Goal: Download file/media

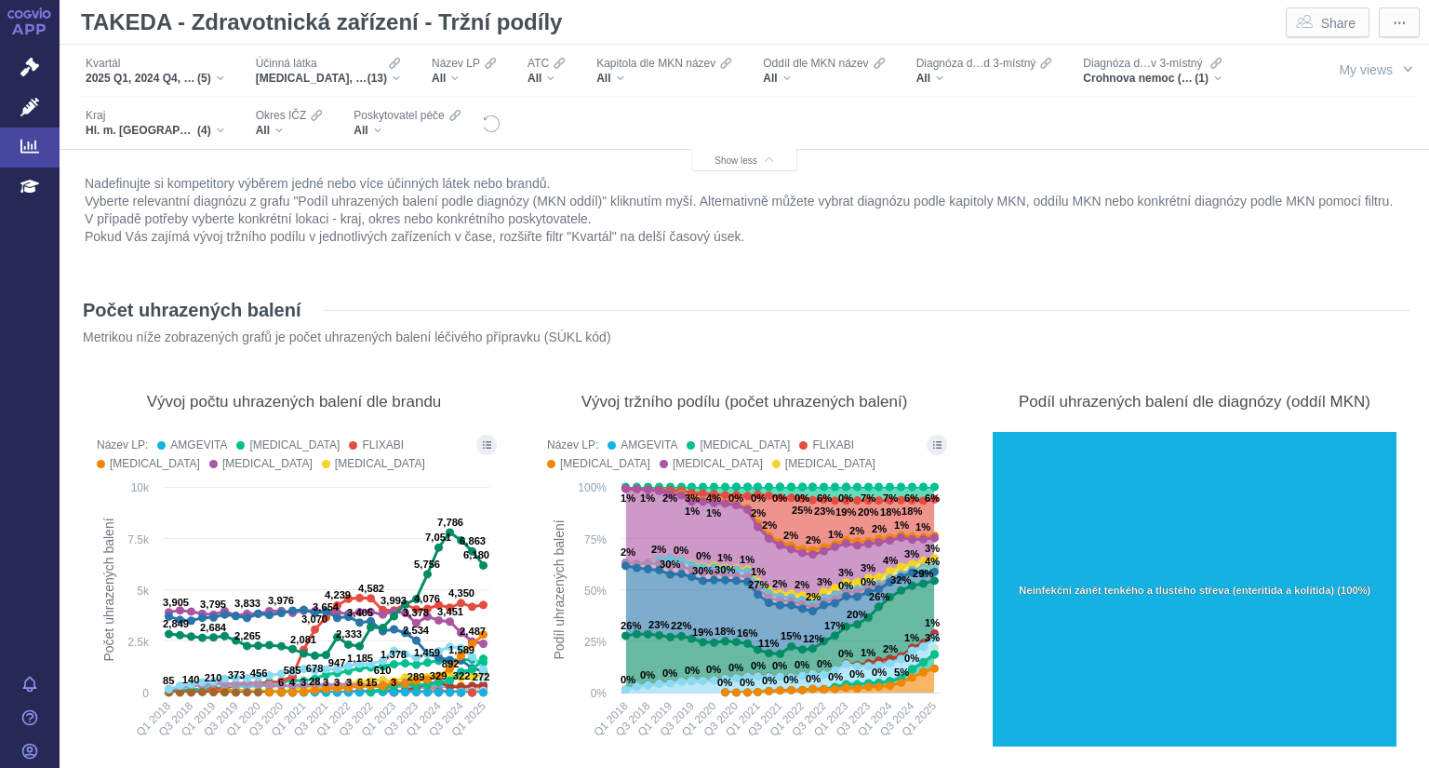
scroll to position [10367, 0]
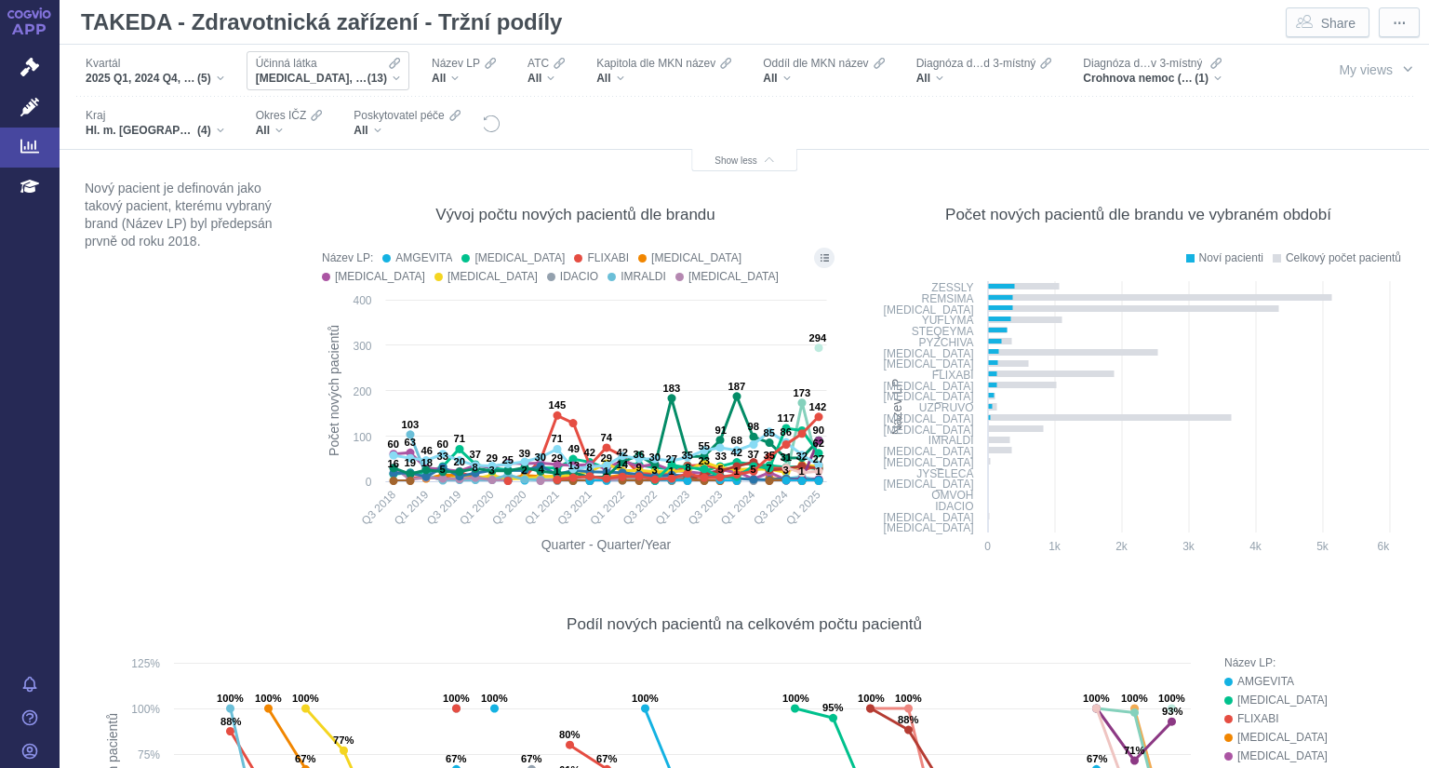
click at [396, 74] on div "ADALIMUMAB, VEDOLIZUMAB, USTEKINUMAB, UPADACITINIB, INFLIXIMAB, GOLIMUMAB, MIRI…" at bounding box center [328, 78] width 144 height 15
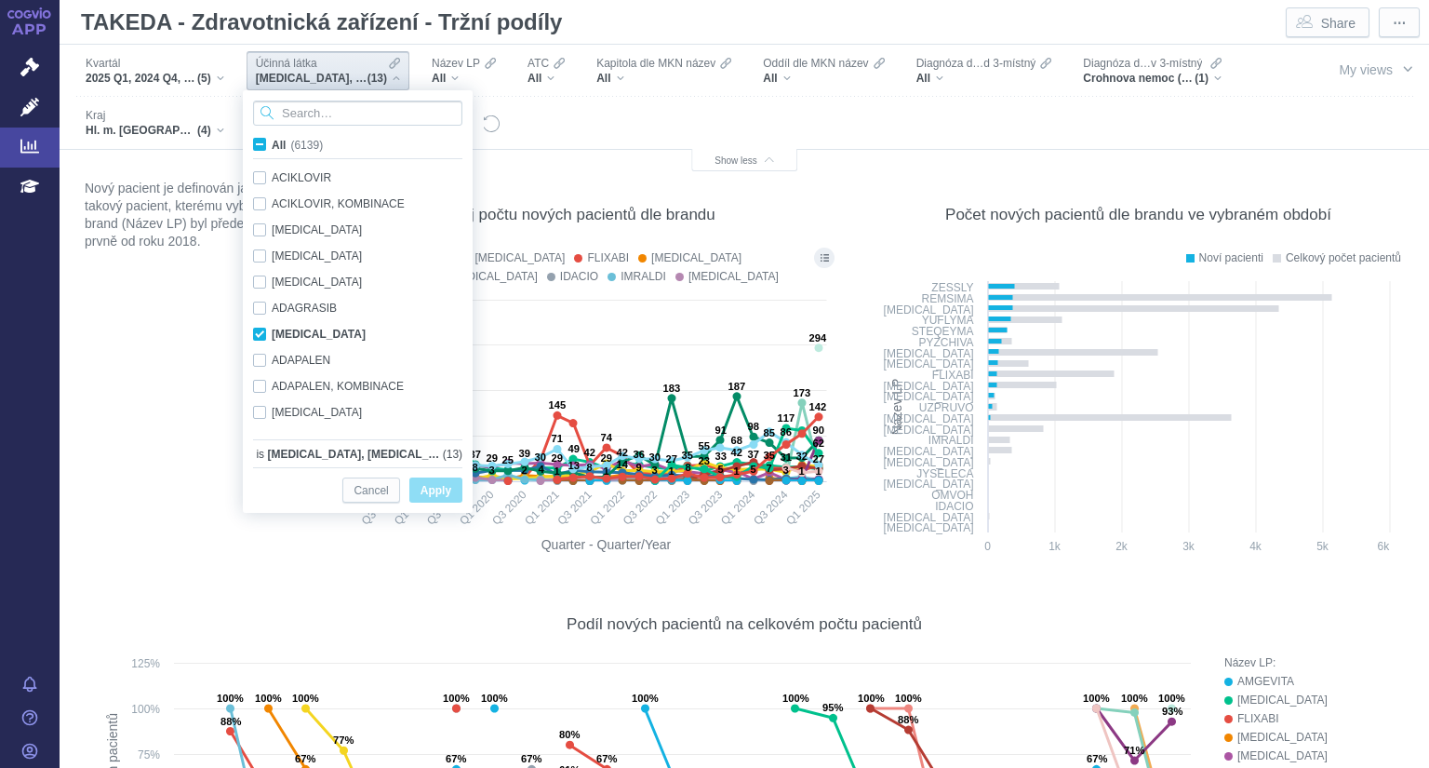
scroll to position [1238, 0]
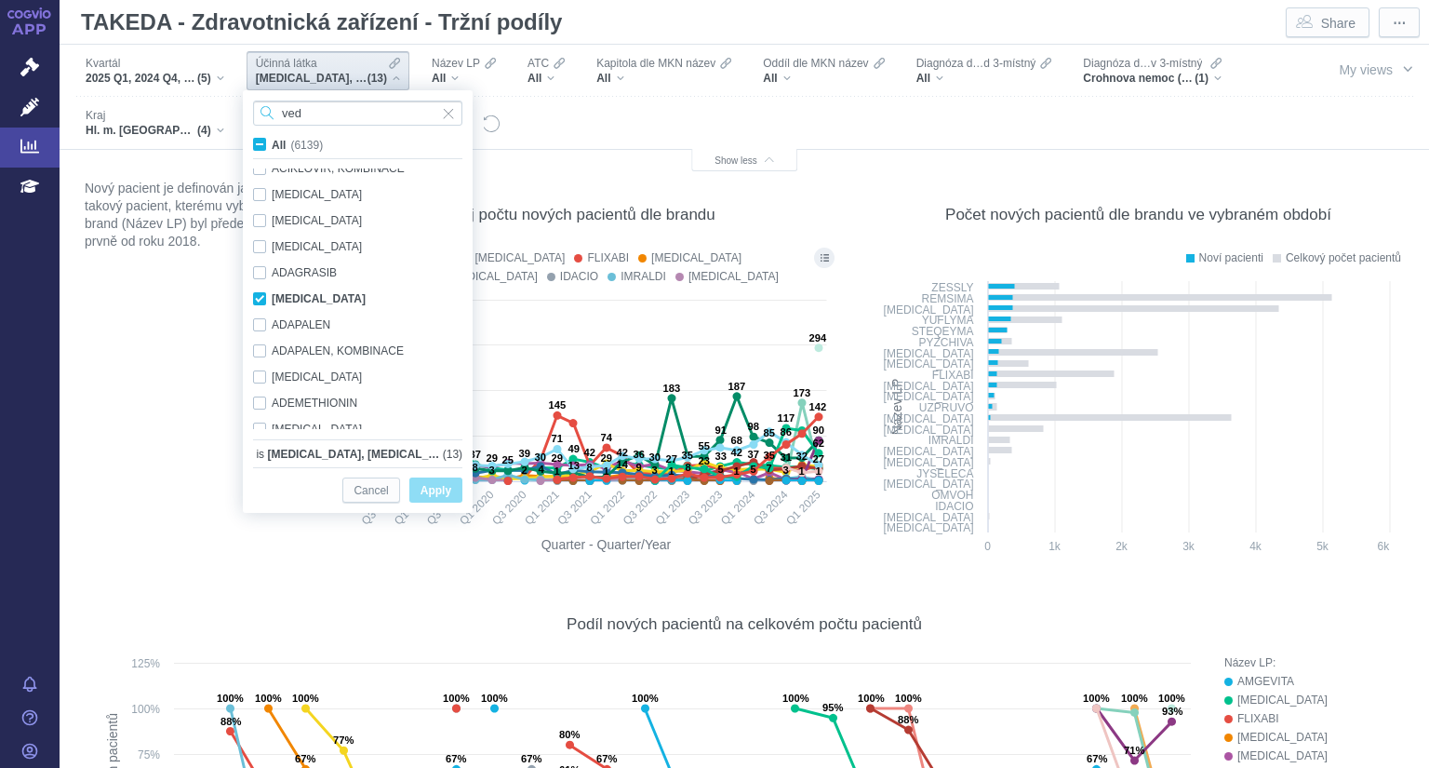
type input "vedo"
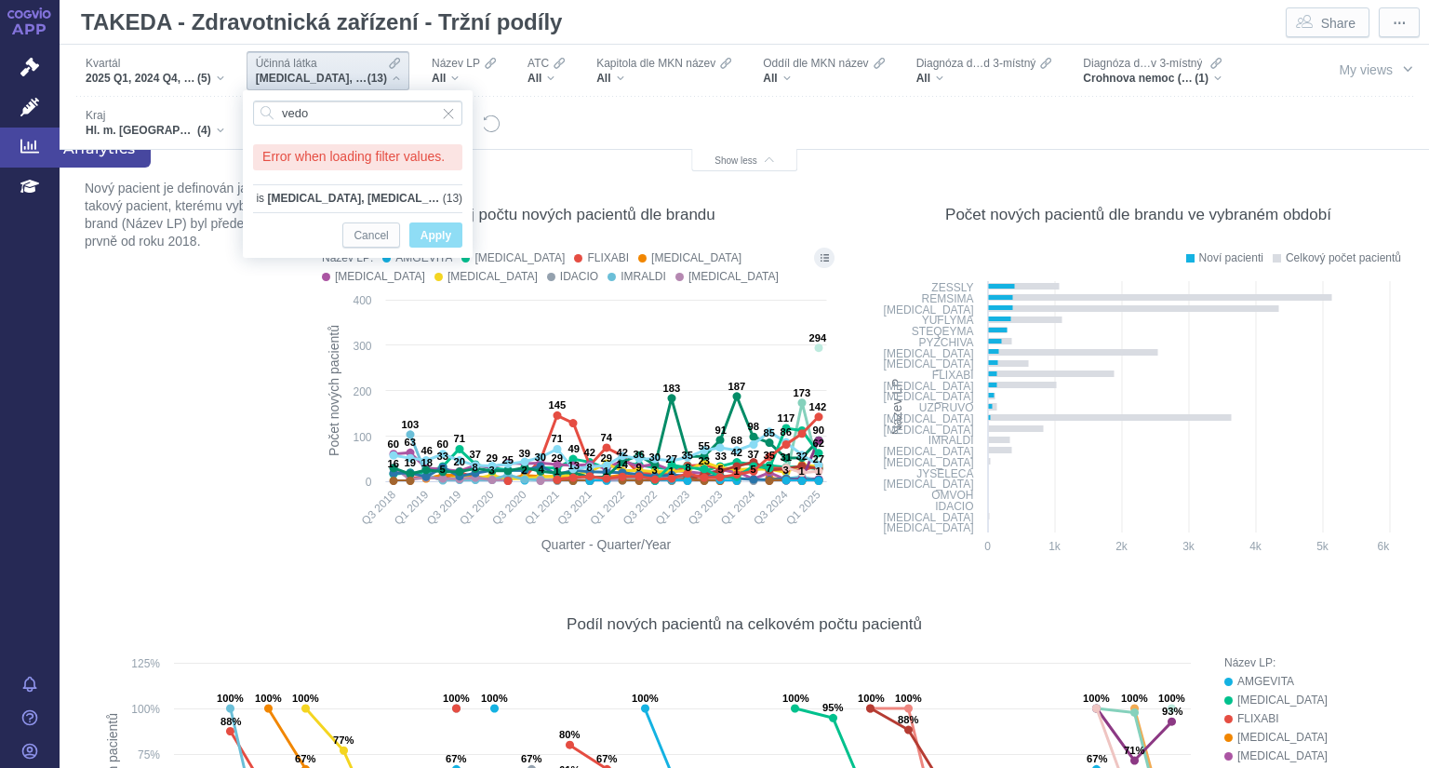
click at [45, 141] on link "Analytics" at bounding box center [30, 146] width 60 height 39
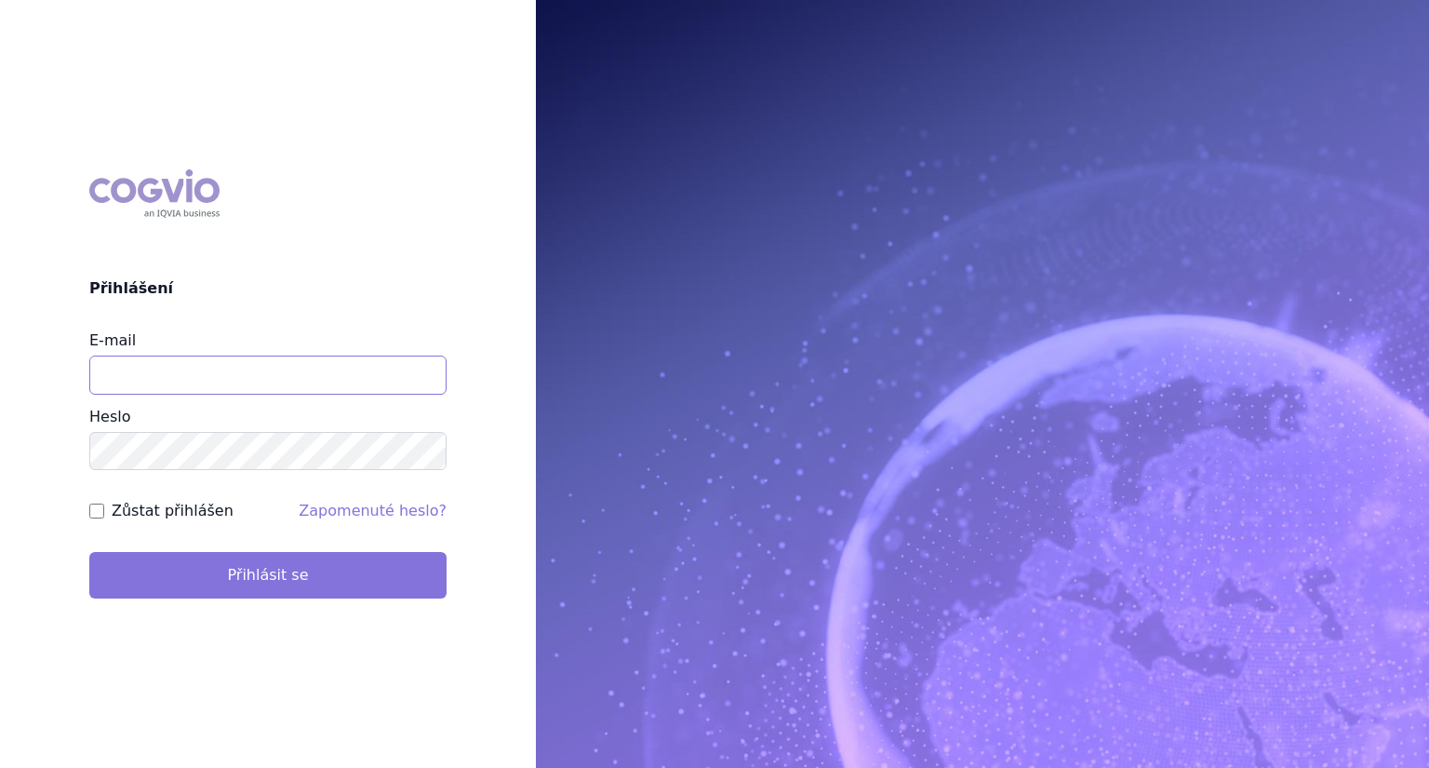
type input "[EMAIL_ADDRESS][DOMAIN_NAME]"
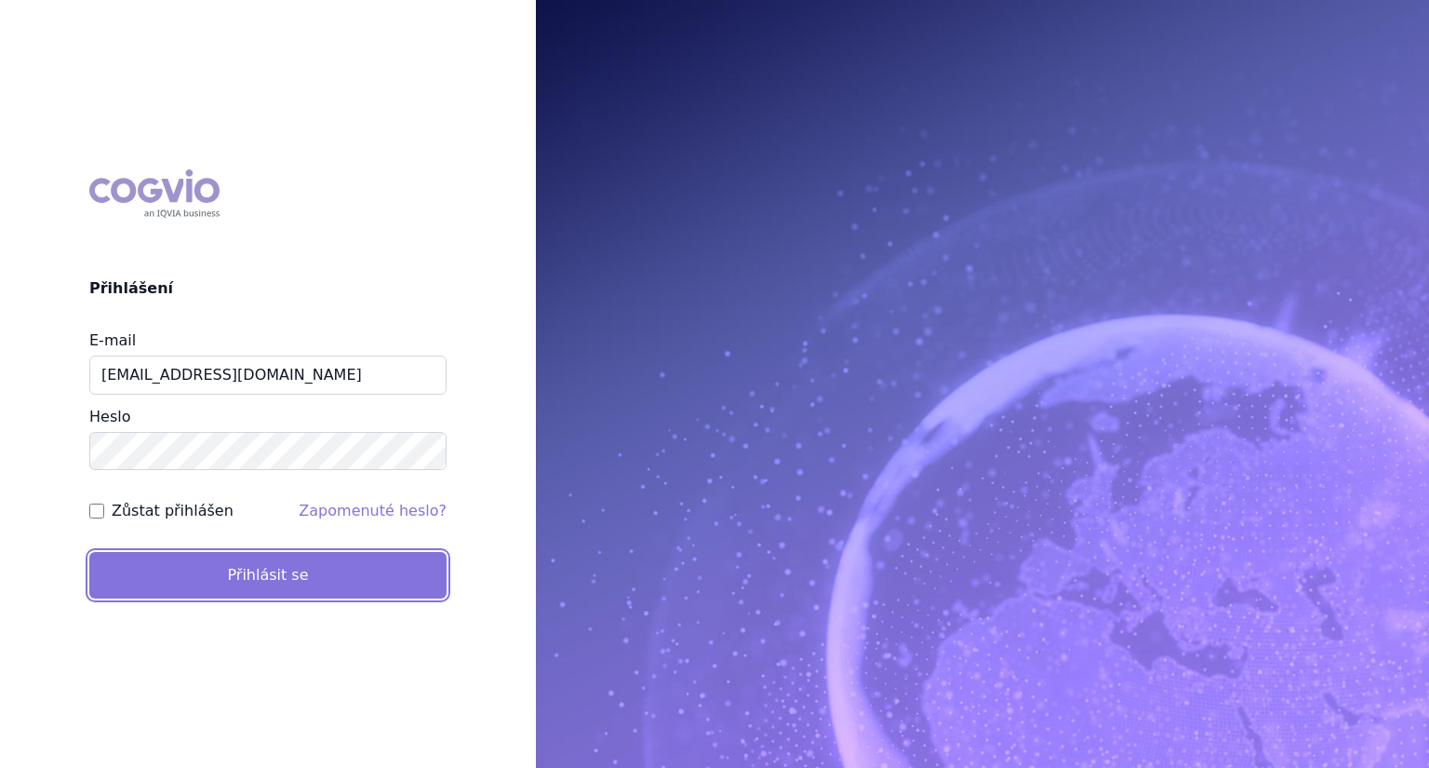
click at [305, 573] on button "Přihlásit se" at bounding box center [267, 575] width 357 height 47
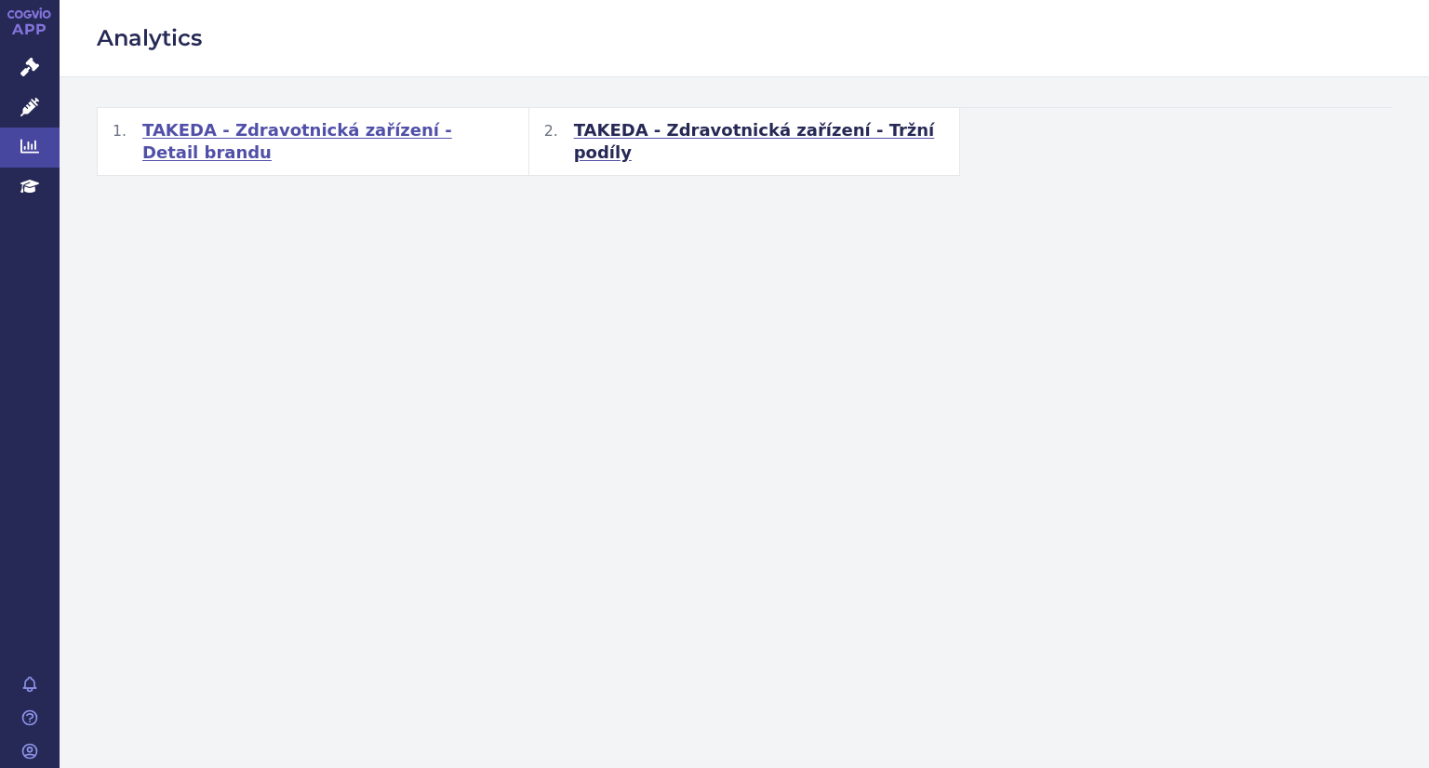
click at [447, 131] on span "TAKEDA - Zdravotnická zařízení - Detail brandu" at bounding box center [327, 141] width 371 height 45
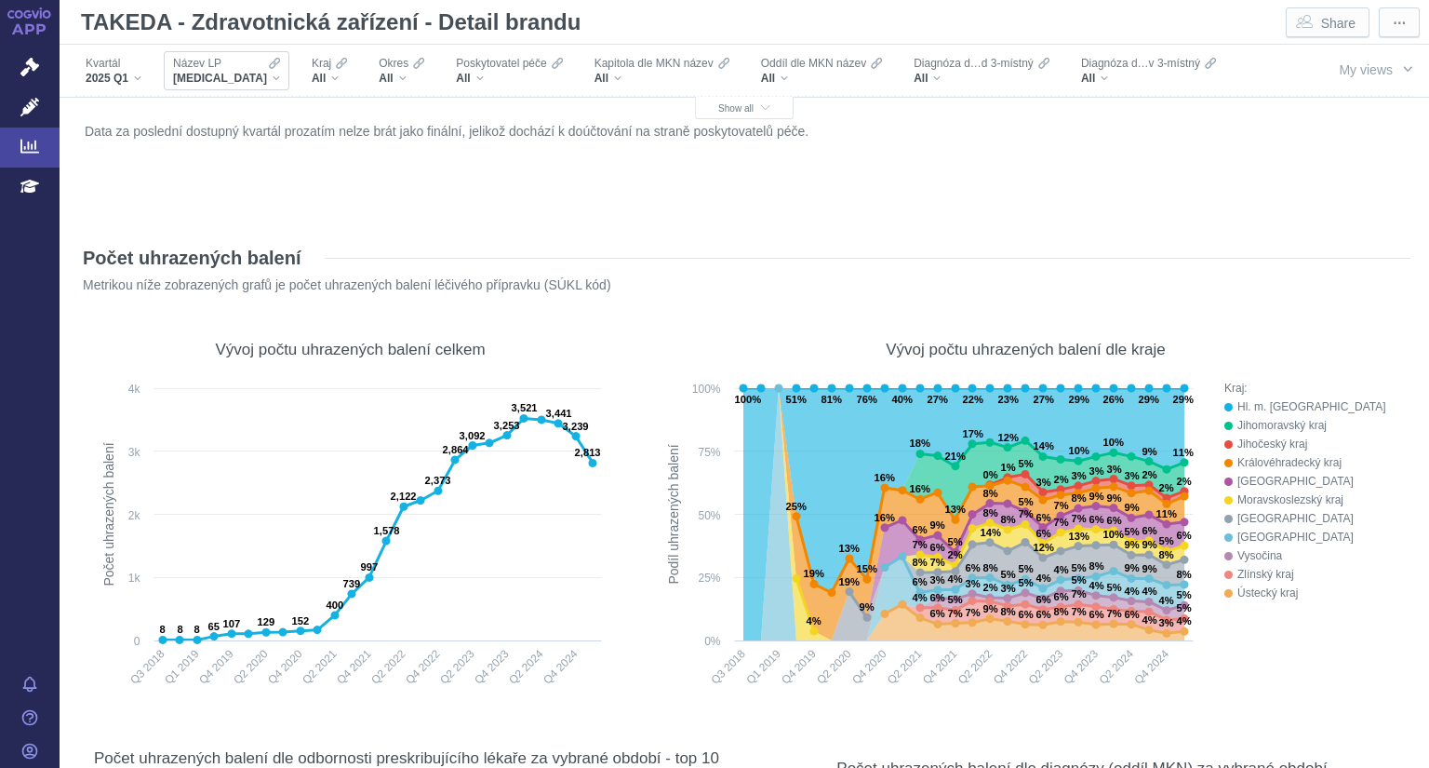
click at [241, 77] on div "BAVENCIO" at bounding box center [226, 78] width 107 height 15
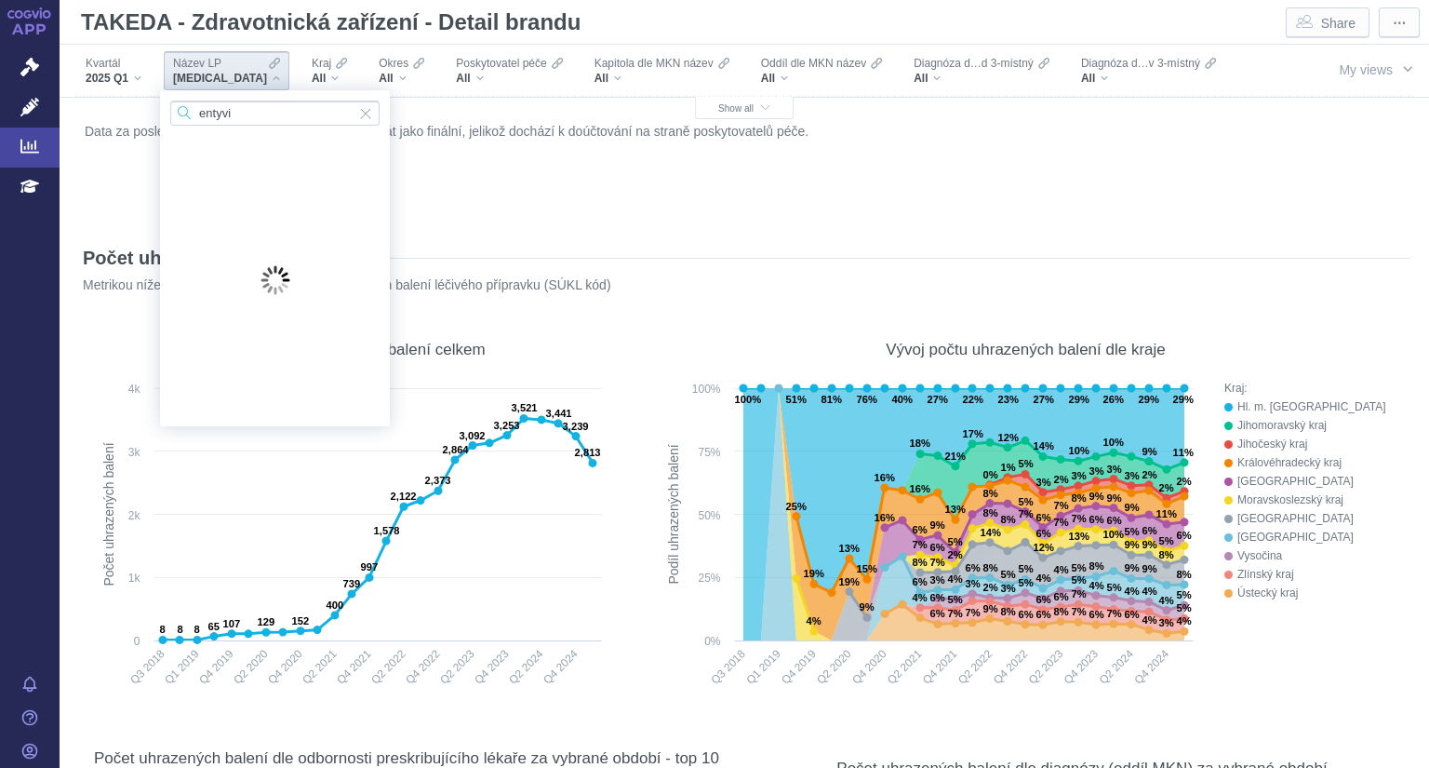
type input "entyvio"
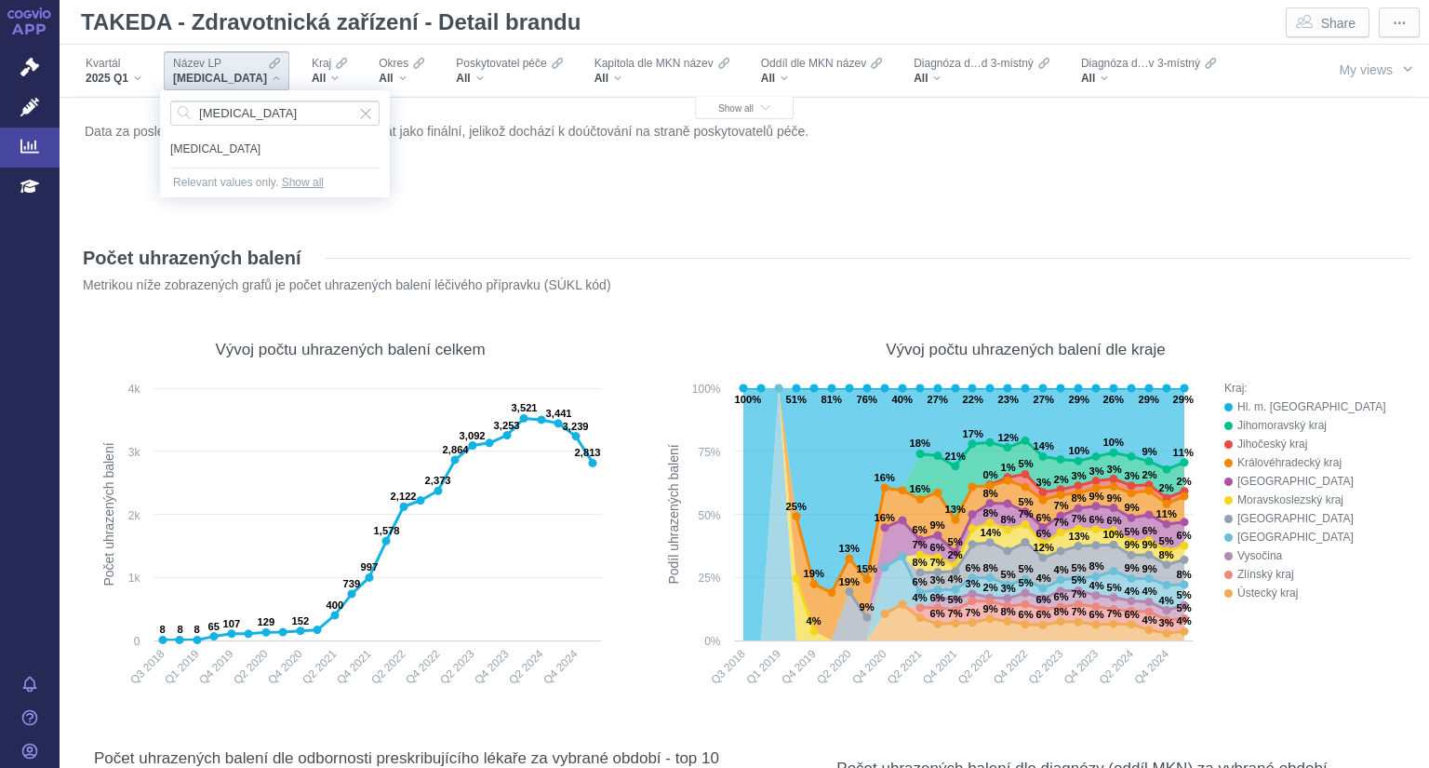
click at [200, 151] on span "[MEDICAL_DATA]" at bounding box center [274, 149] width 209 height 20
click at [200, 151] on div "Data za poslední dostupný kvartál prozatím nelze brát jako finální, jelikož doc…" at bounding box center [744, 167] width 1329 height 99
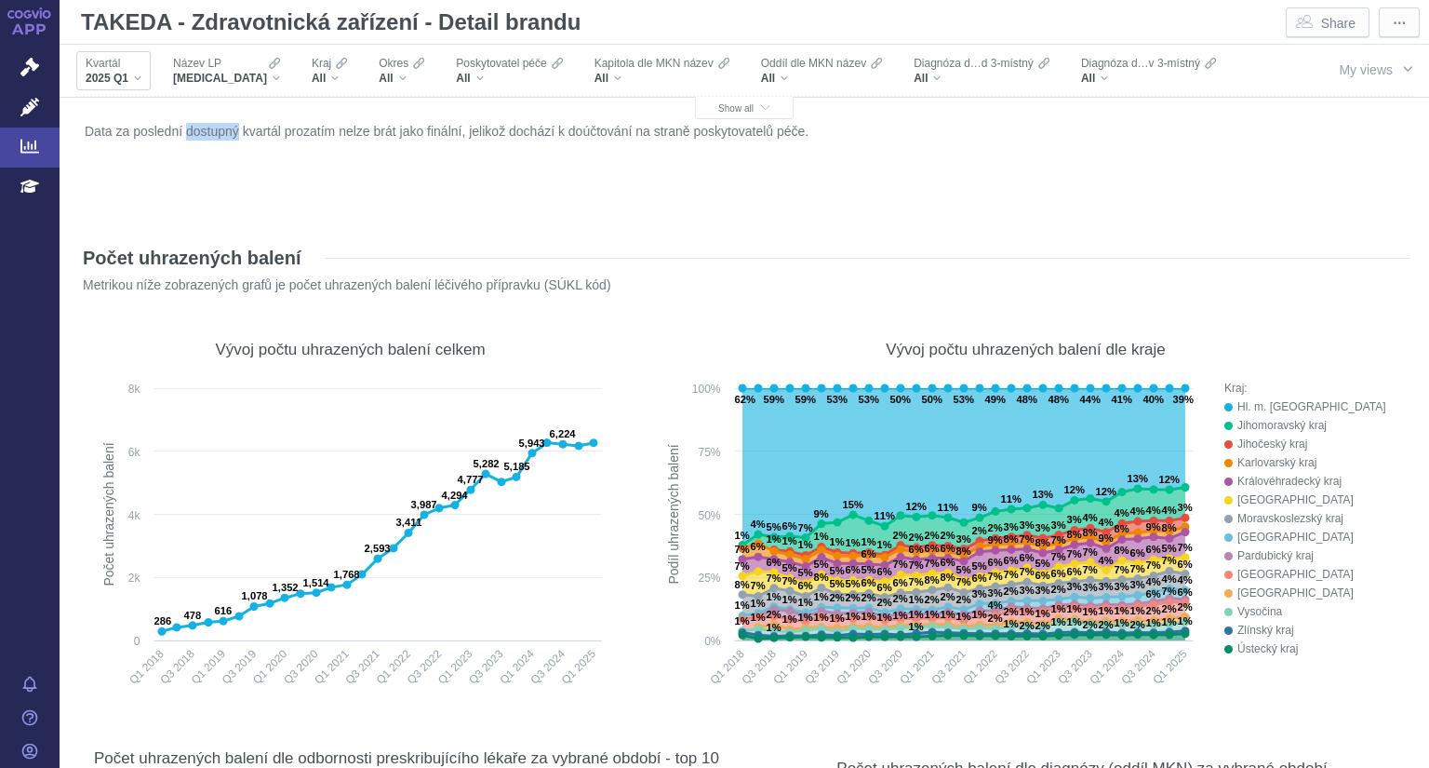
click at [141, 77] on div "Kvartál 2025 Q1" at bounding box center [113, 70] width 74 height 39
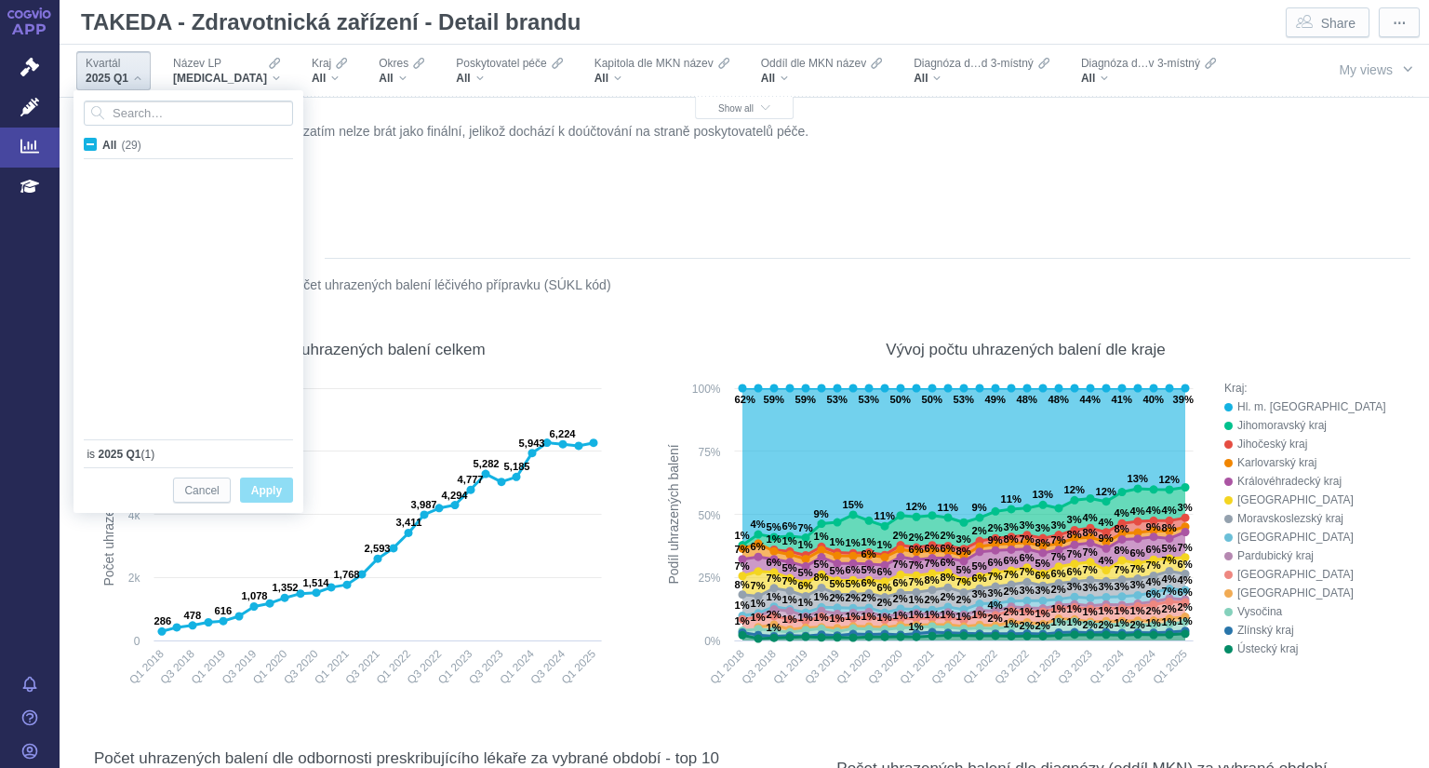
click at [102, 141] on span "All (29)" at bounding box center [121, 145] width 39 height 13
click at [102, 141] on input "All (29)" at bounding box center [108, 141] width 12 height 12
checkbox input "true"
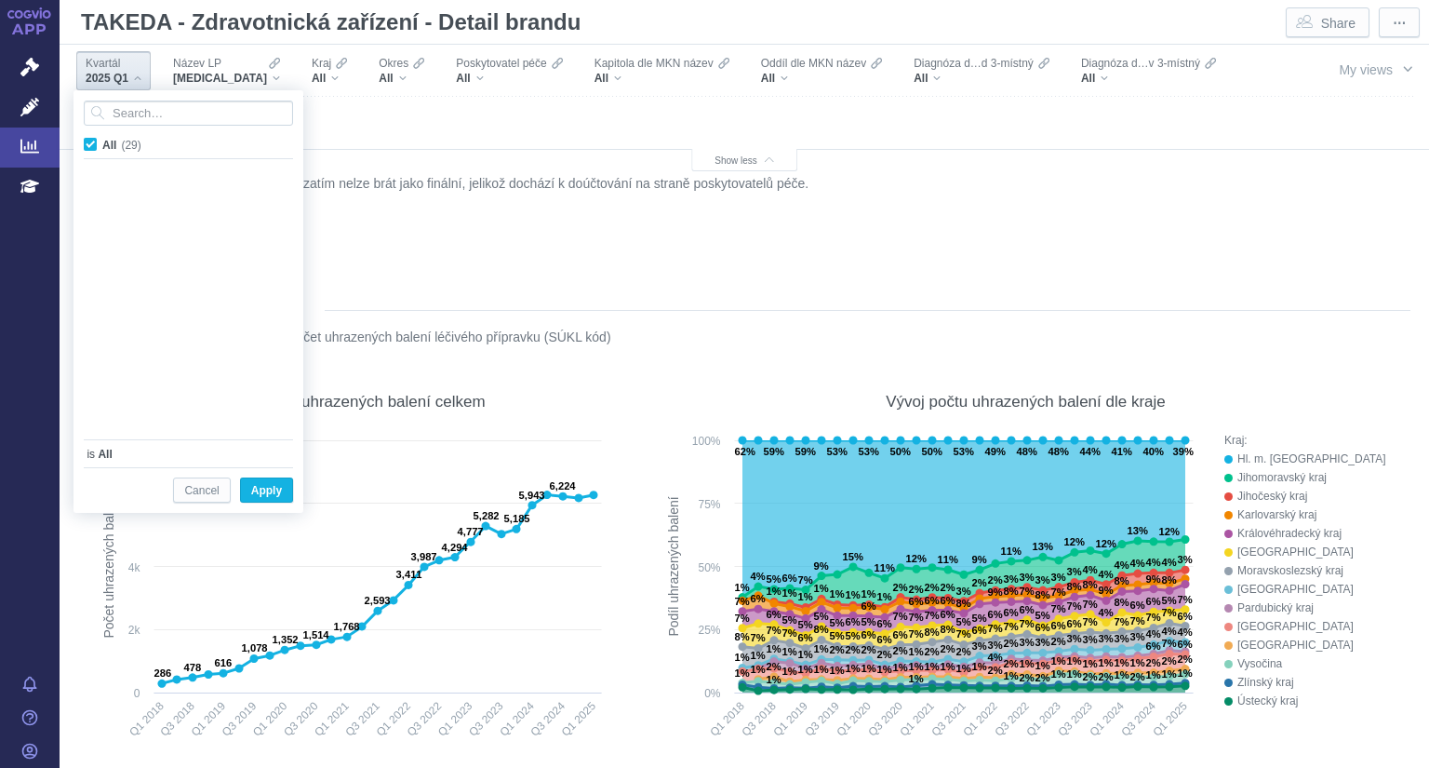
checkbox input "true"
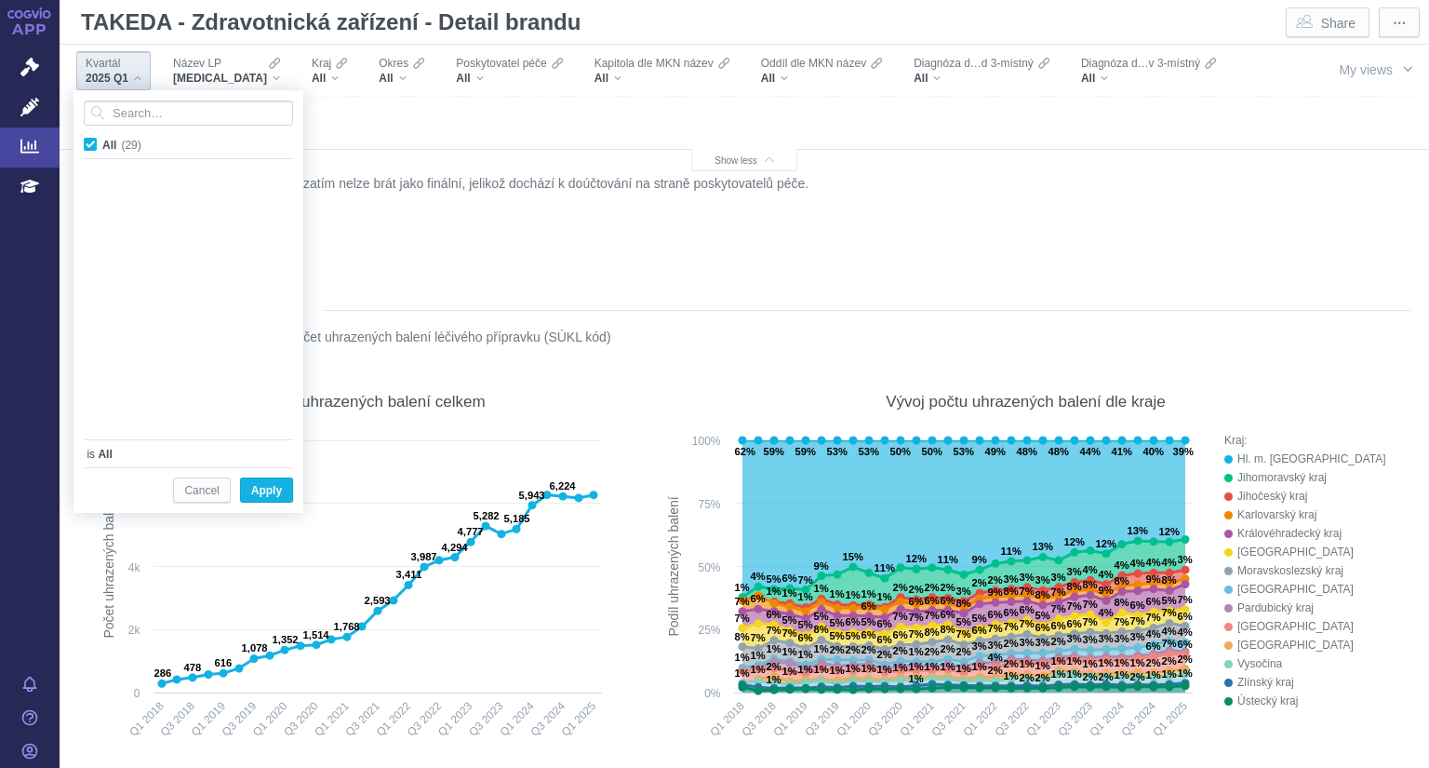
checkbox input "true"
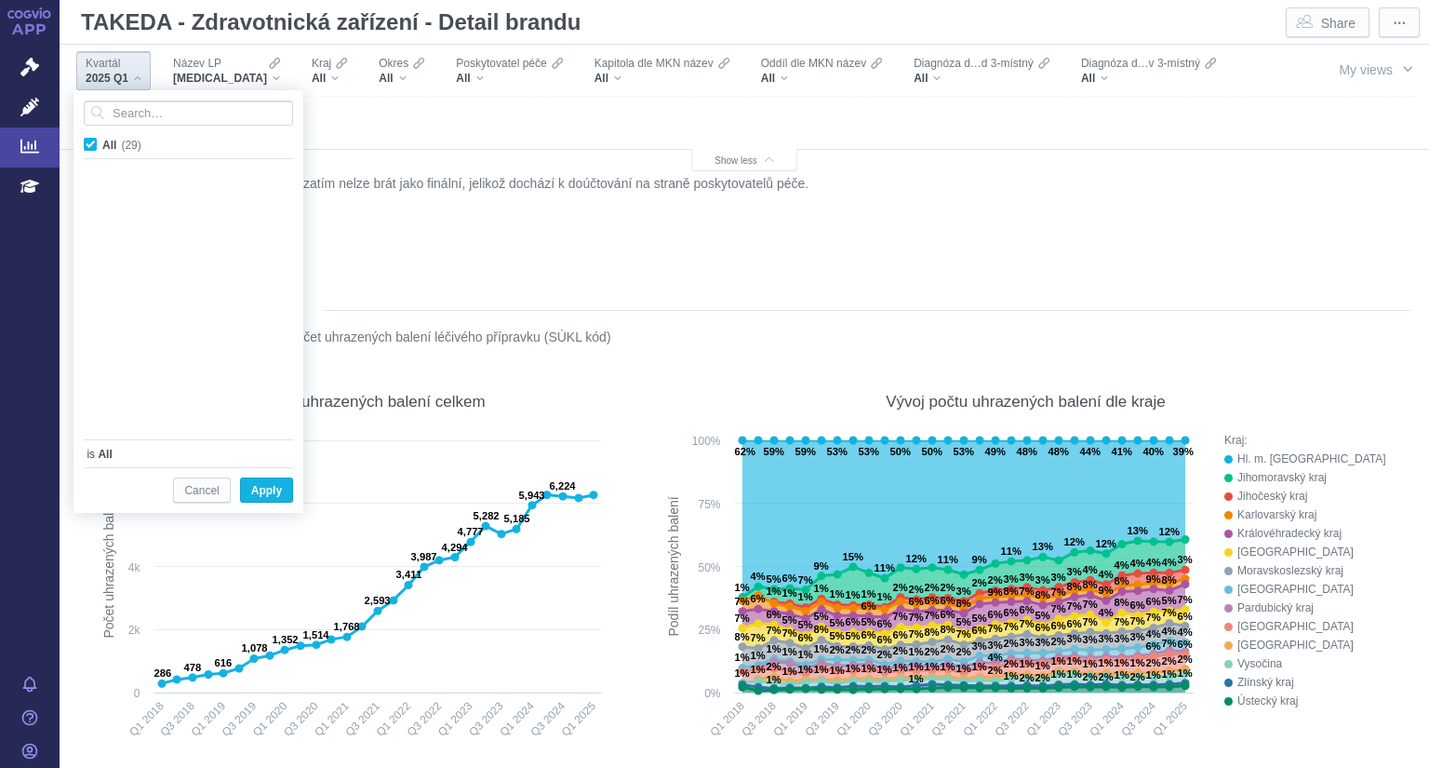
checkbox input "true"
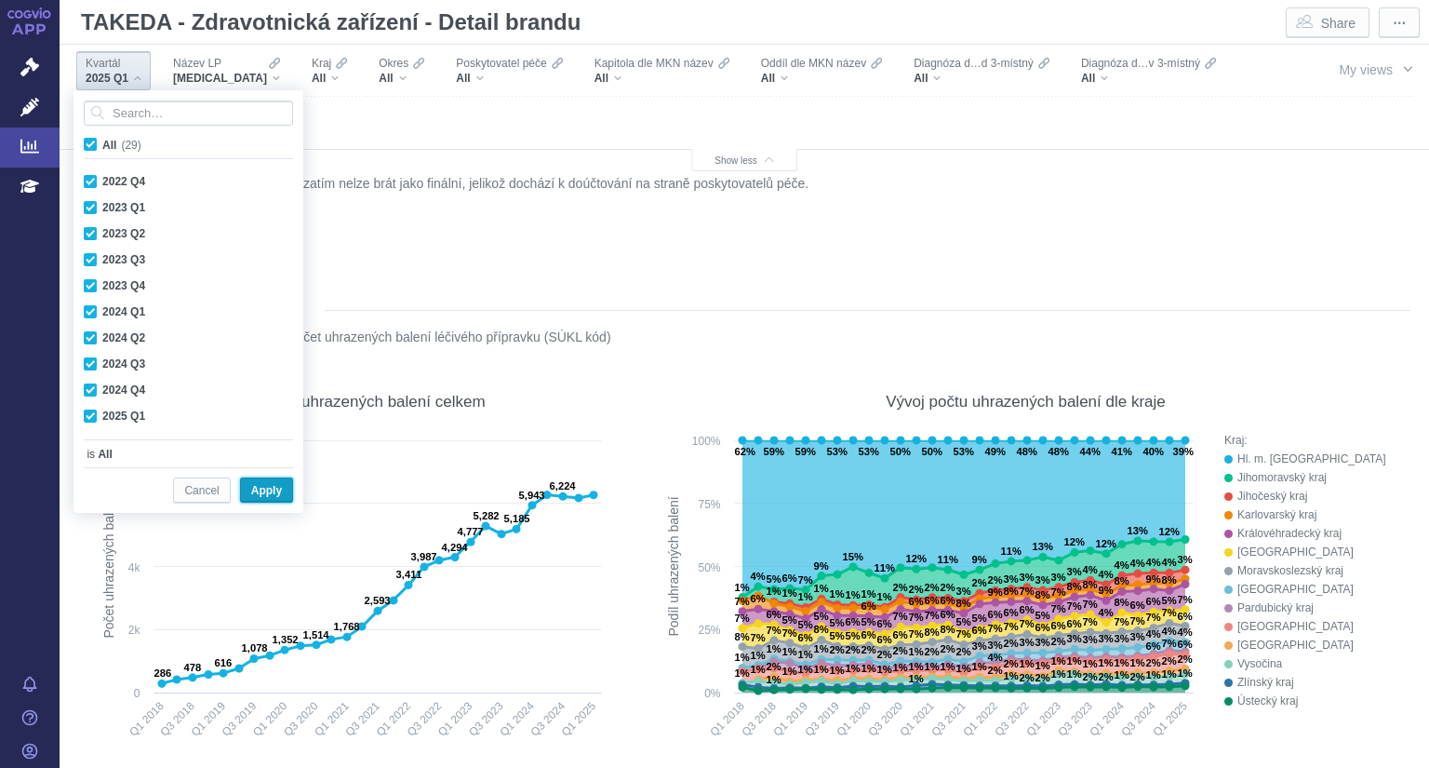
click at [261, 488] on span "Apply" at bounding box center [266, 490] width 31 height 23
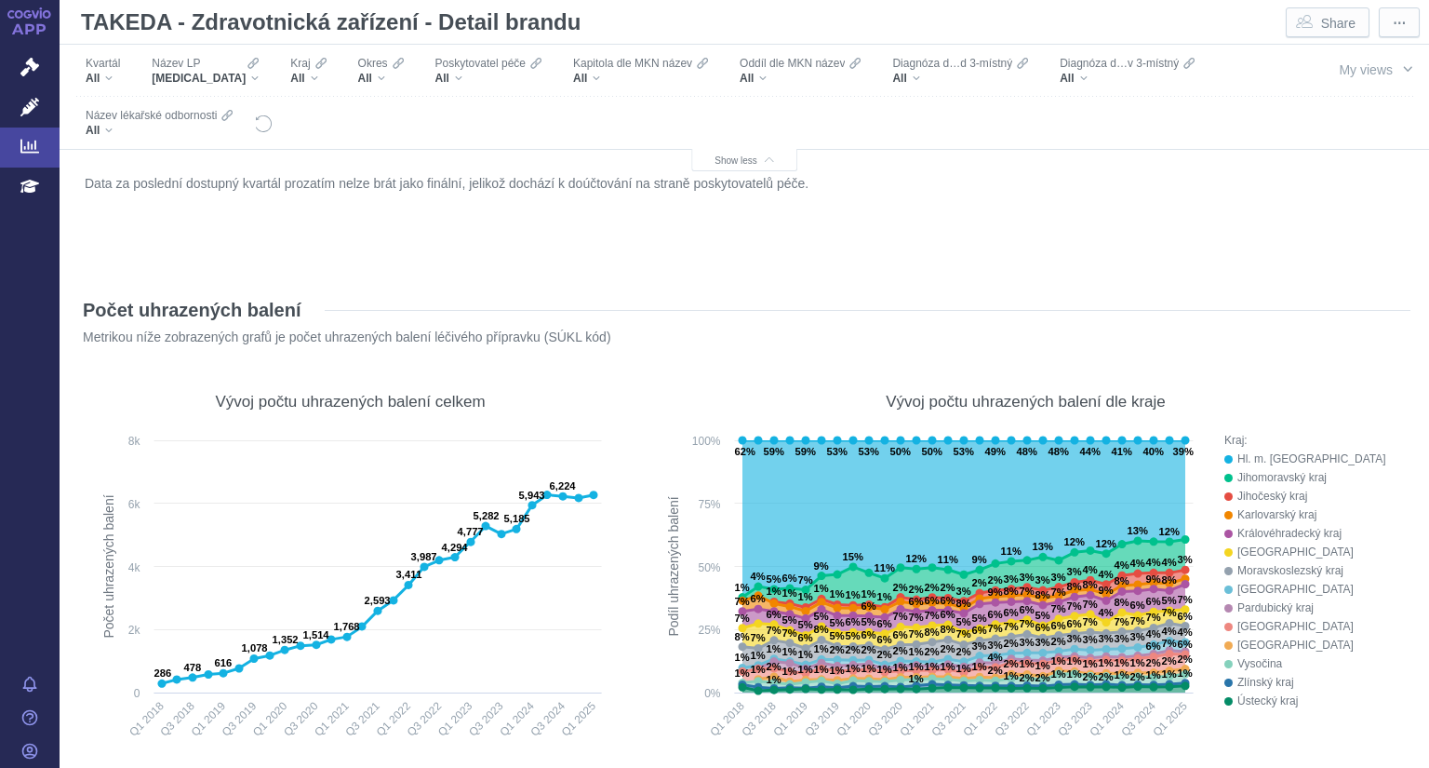
scroll to position [457, 0]
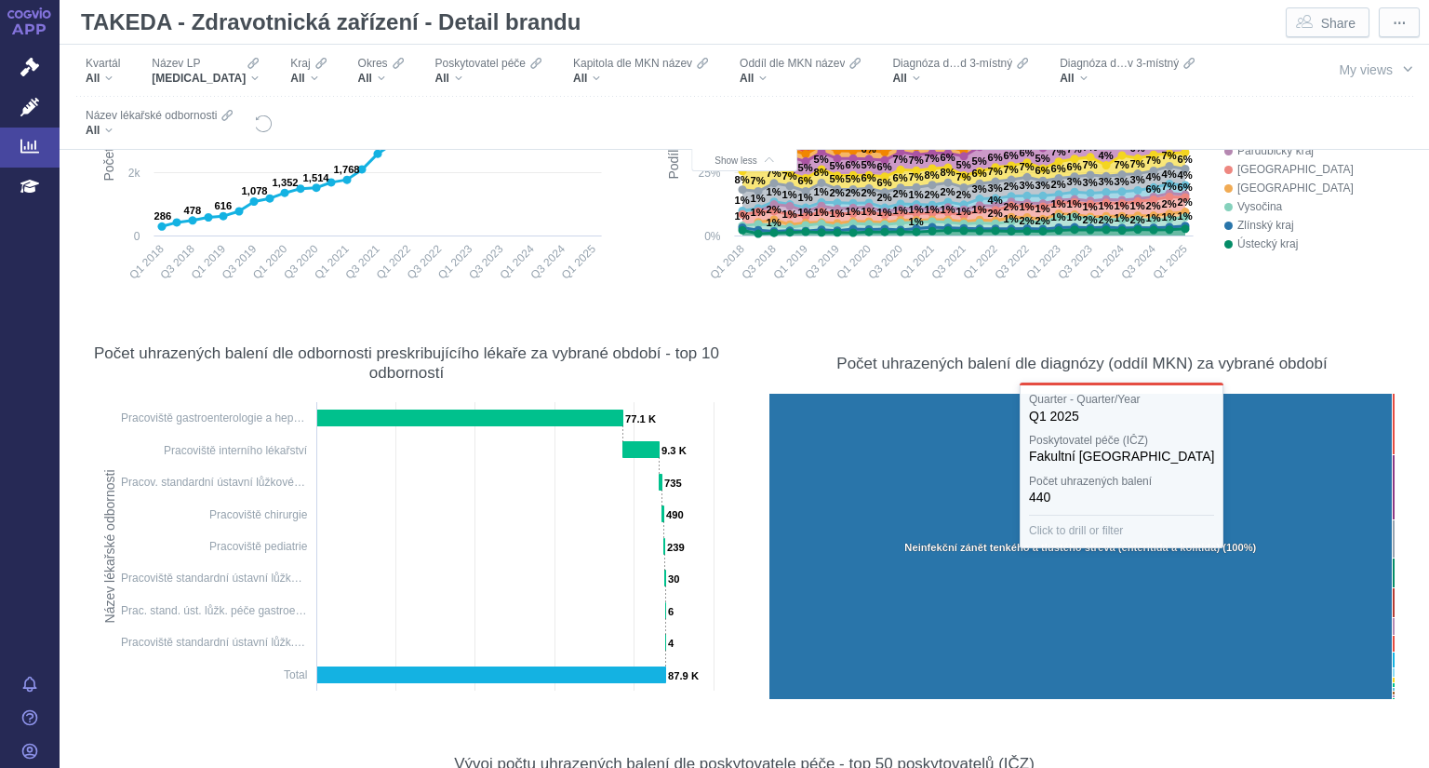
scroll to position [3008, 0]
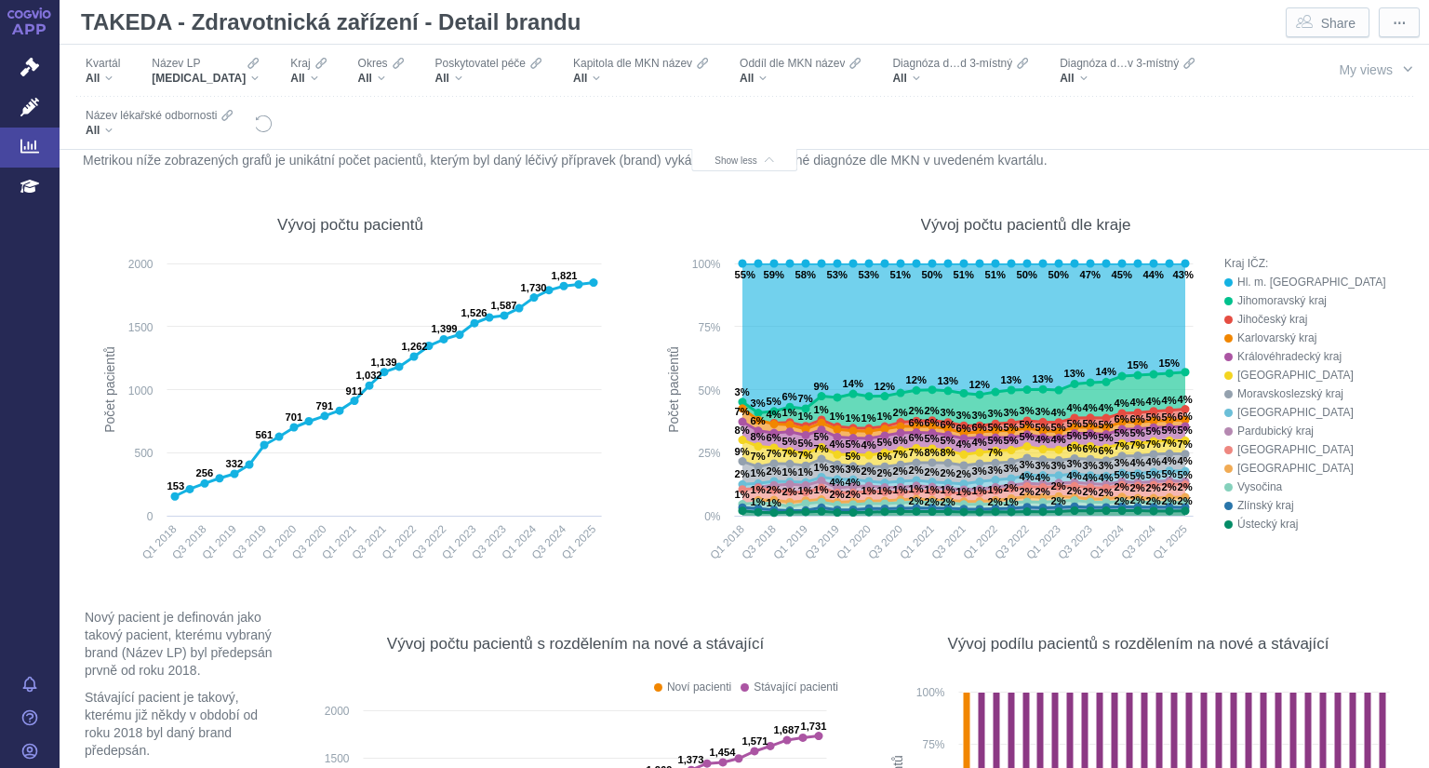
scroll to position [18242, 0]
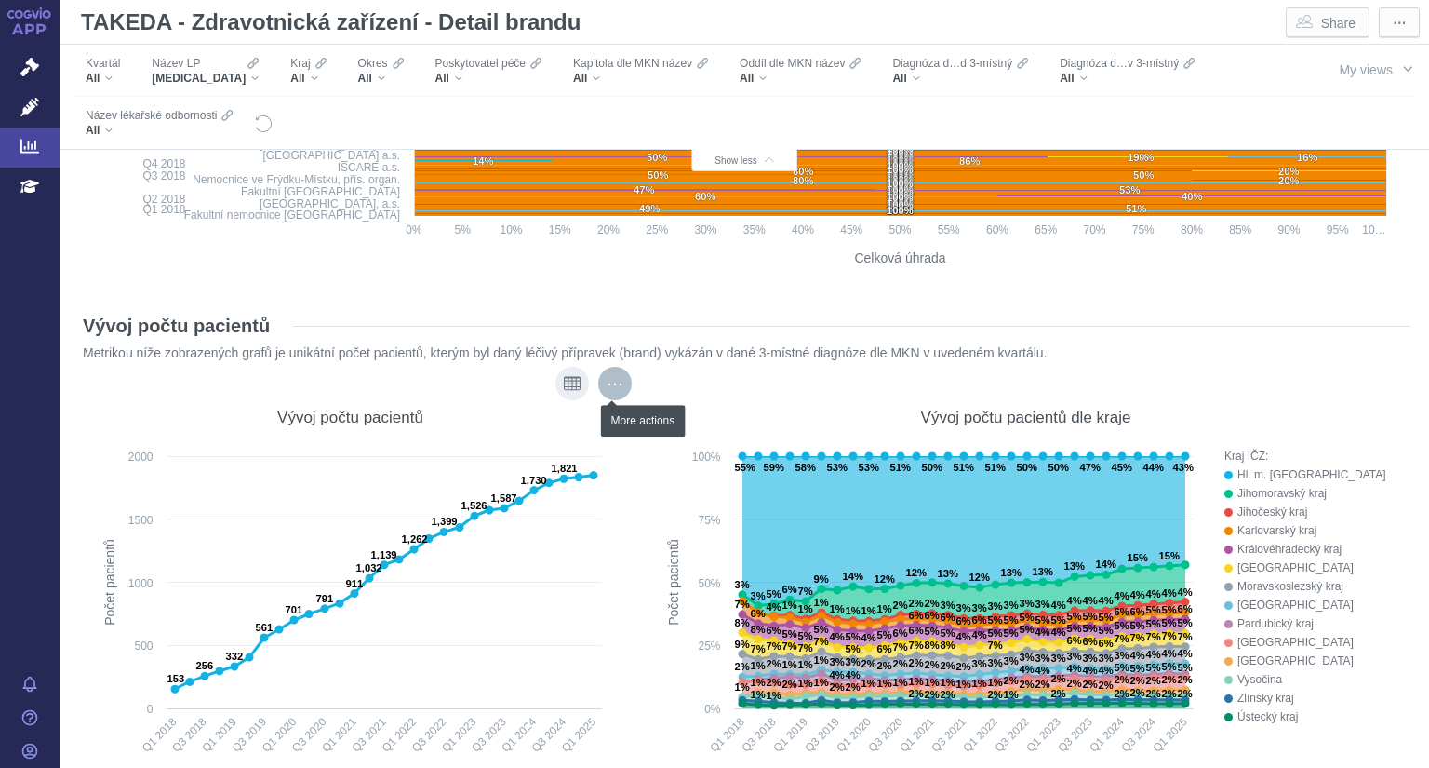
click at [618, 386] on div "More actions" at bounding box center [615, 384] width 34 height 34
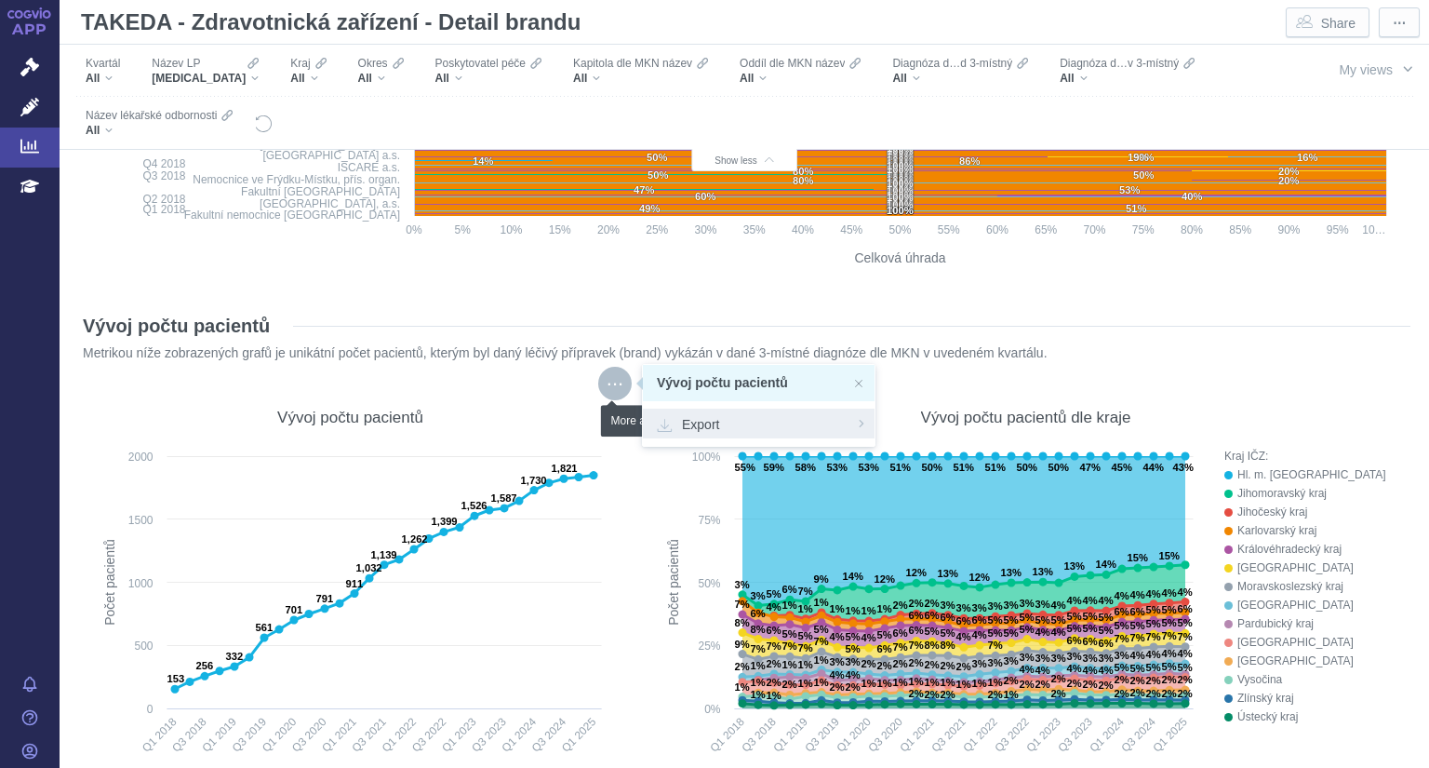
click at [678, 422] on span "Export" at bounding box center [759, 423] width 204 height 19
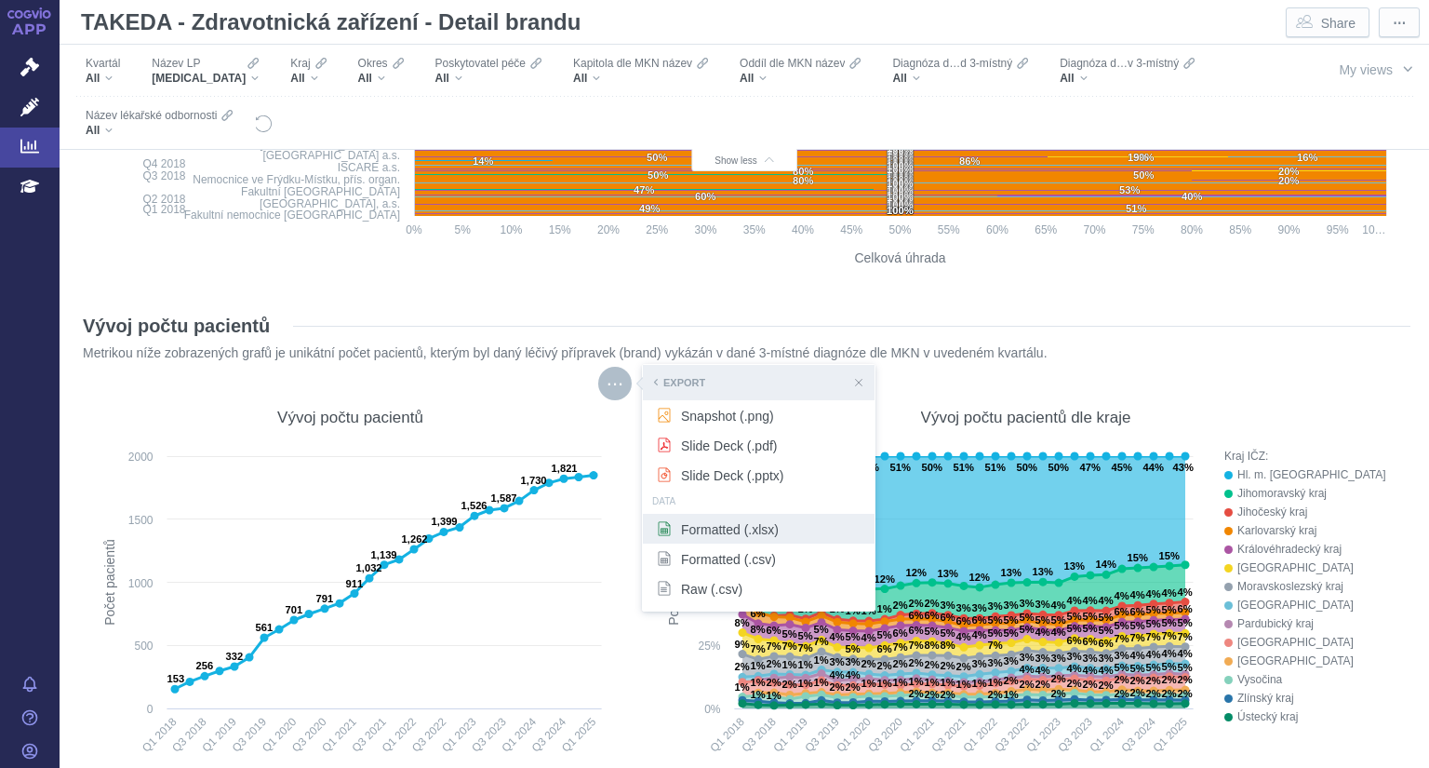
click at [715, 534] on span "Formatted (.xlsx)" at bounding box center [759, 528] width 204 height 19
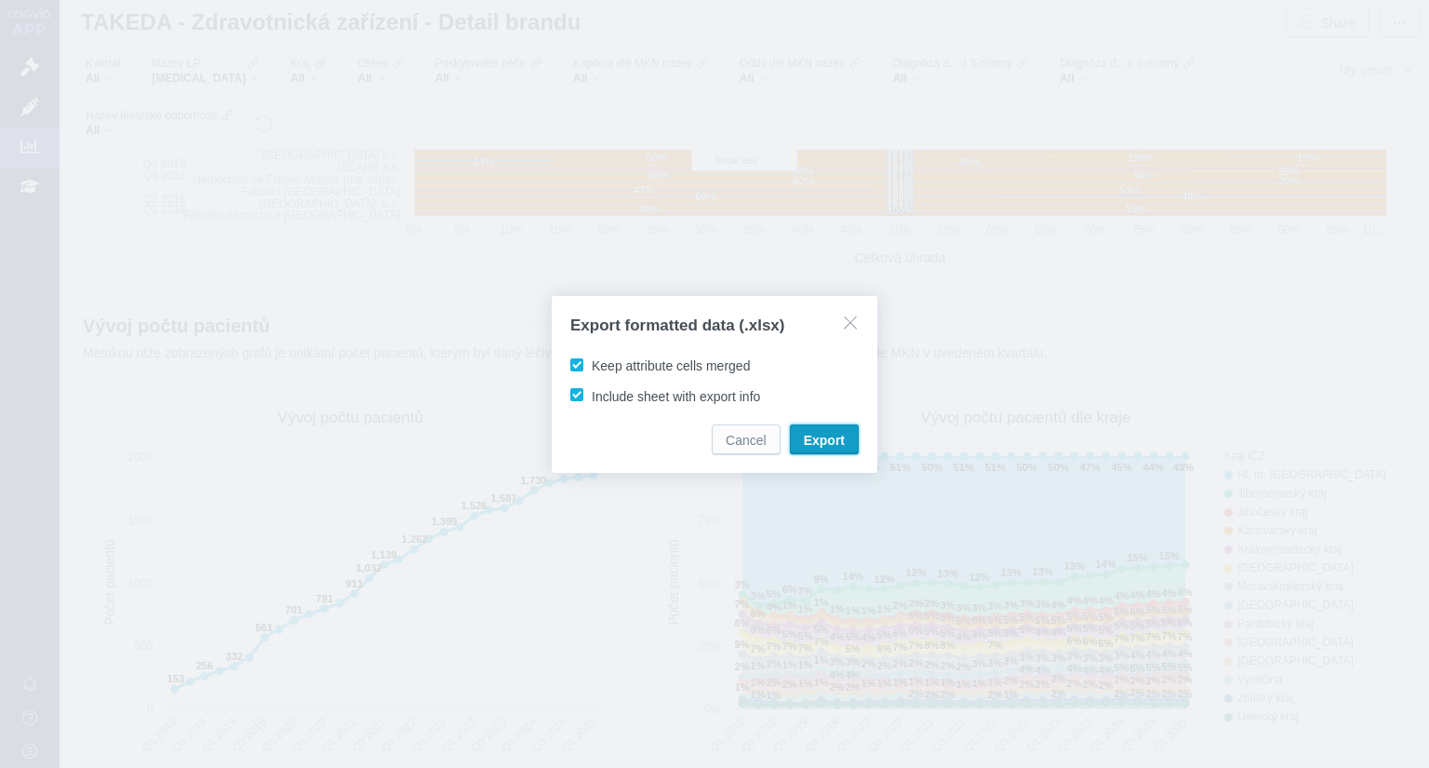
click at [825, 439] on span "Export" at bounding box center [824, 440] width 41 height 19
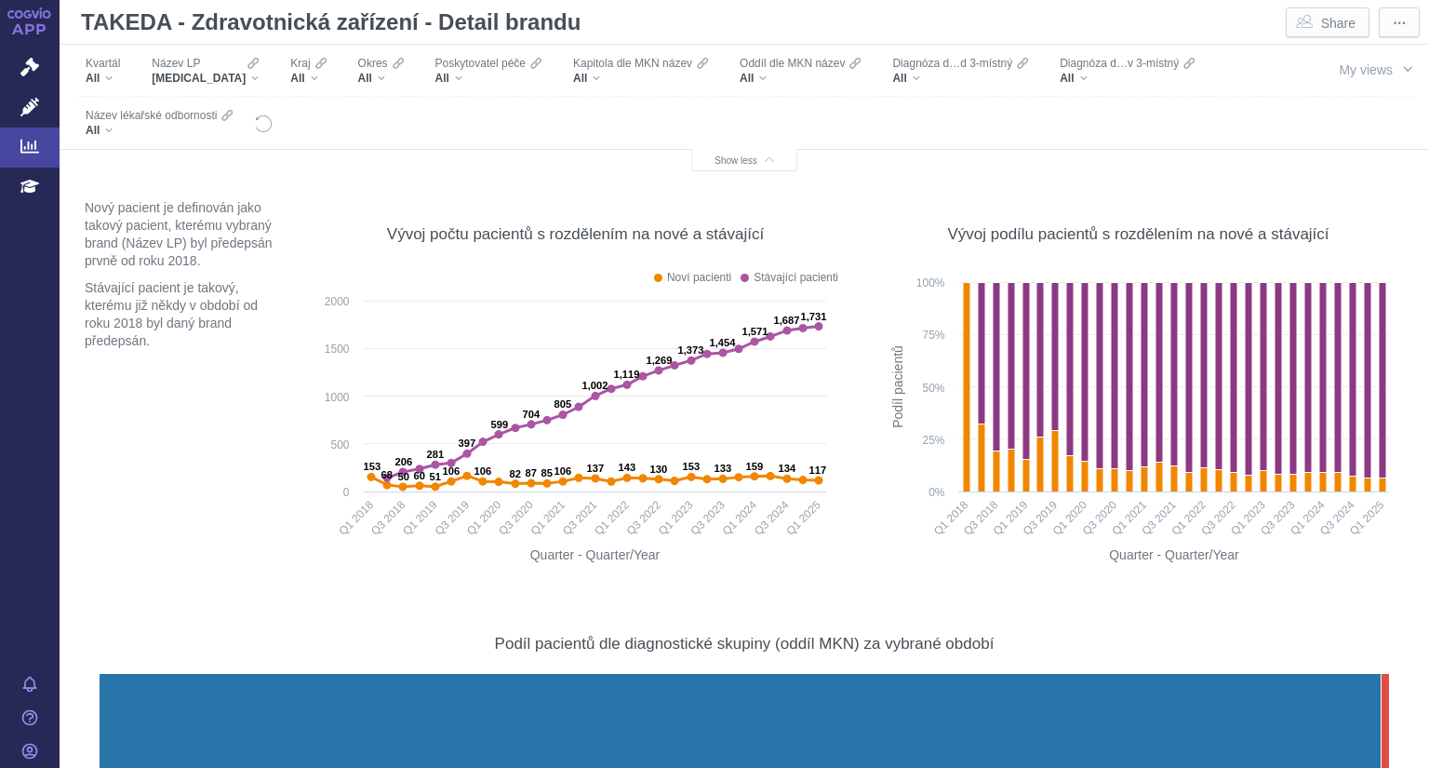
scroll to position [18795, 0]
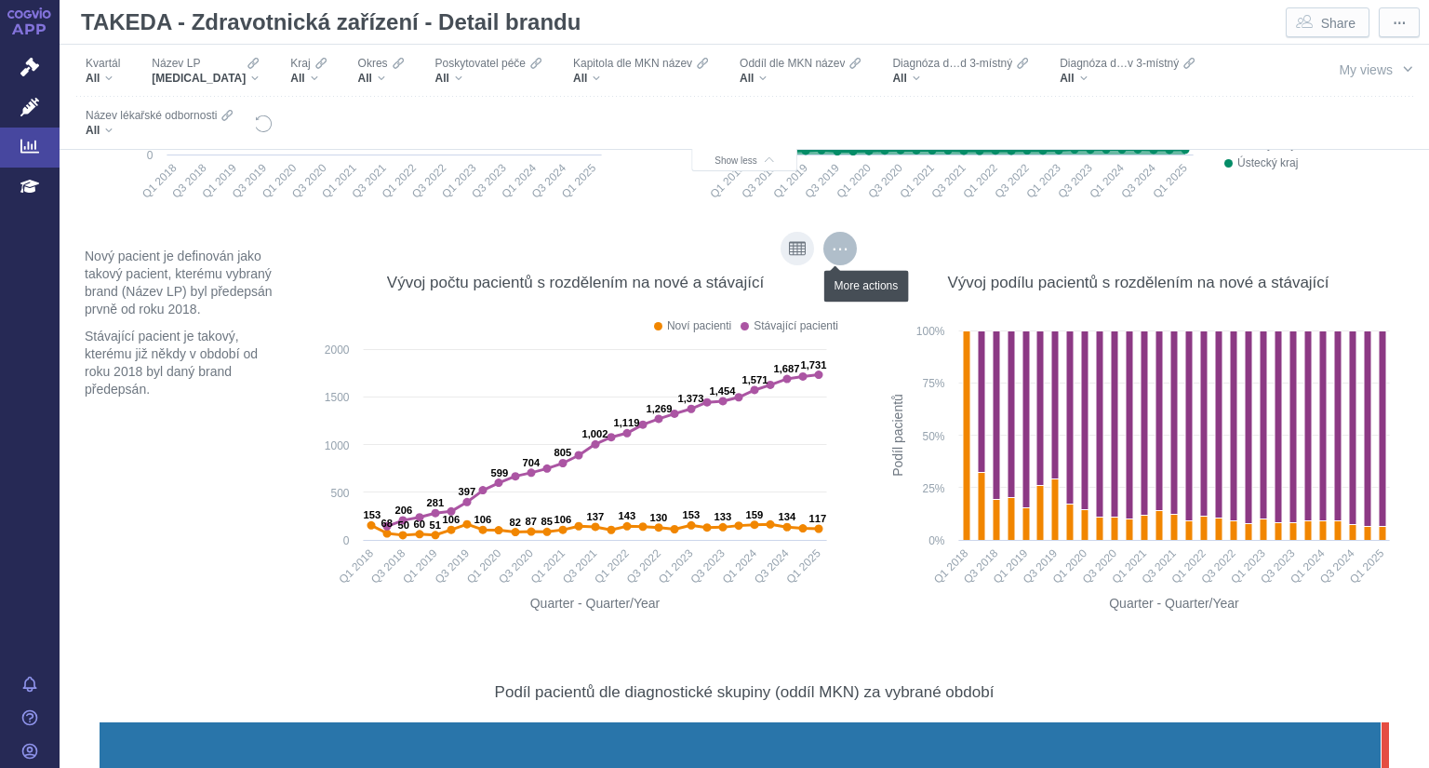
click at [838, 250] on div "More actions" at bounding box center [841, 249] width 34 height 34
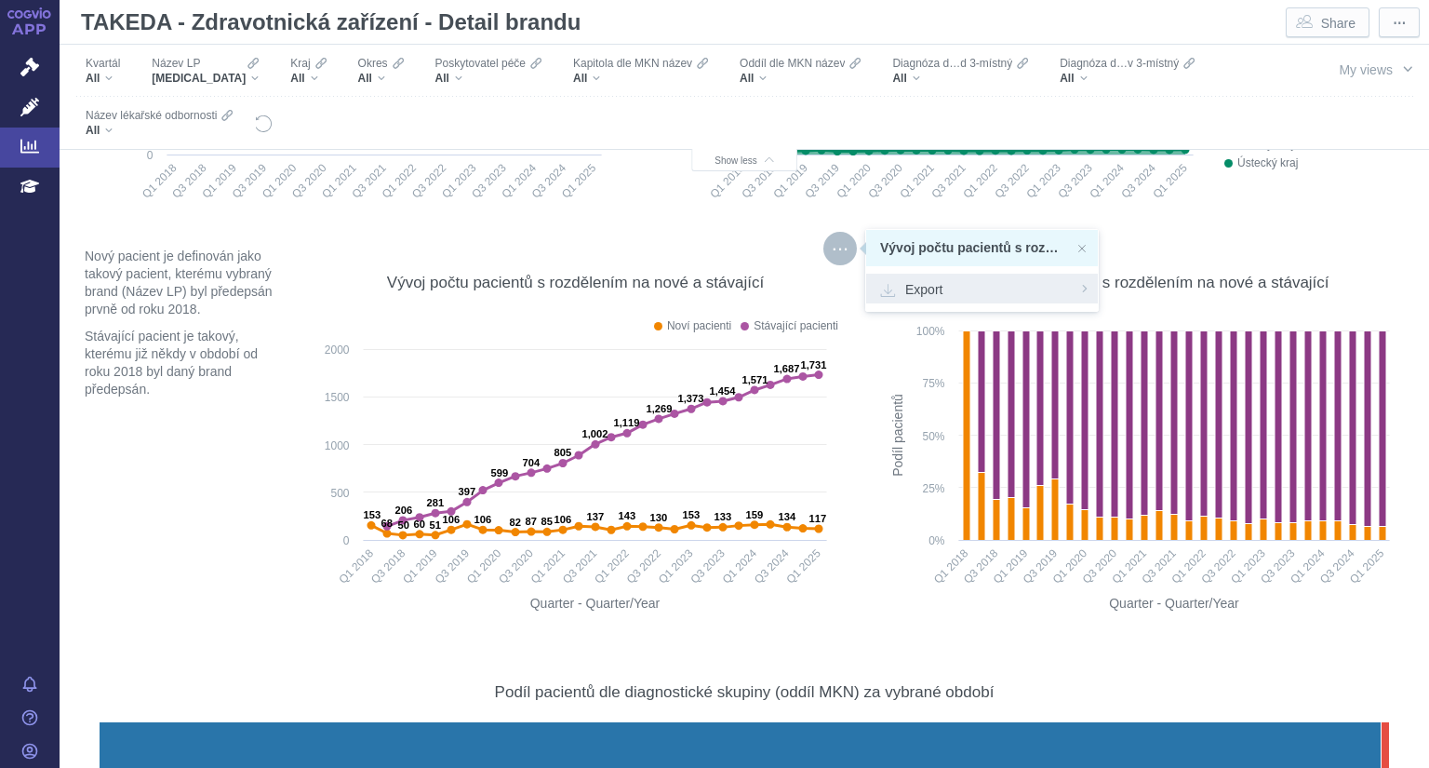
click at [1054, 289] on span "Export" at bounding box center [982, 288] width 204 height 19
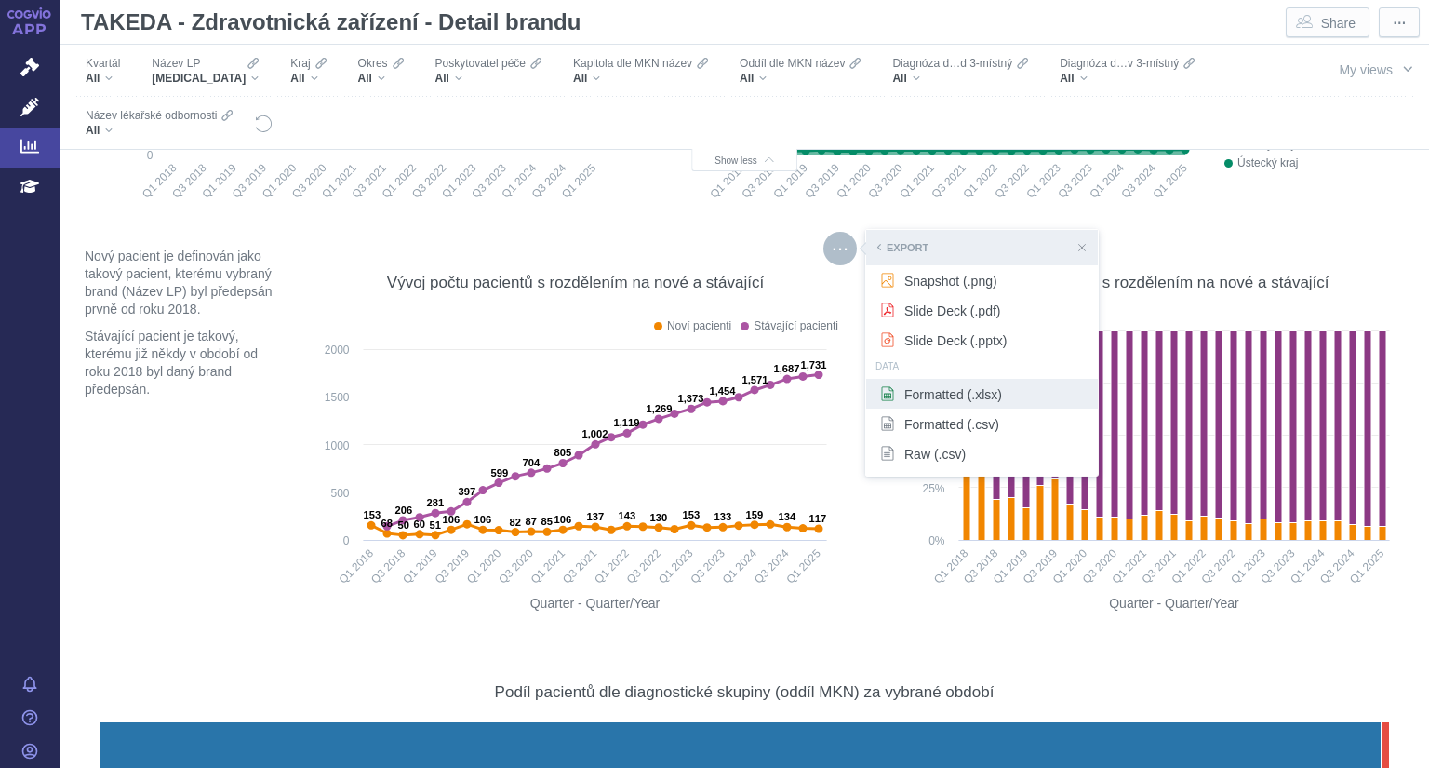
click at [962, 396] on span "Formatted (.xlsx)" at bounding box center [982, 393] width 204 height 19
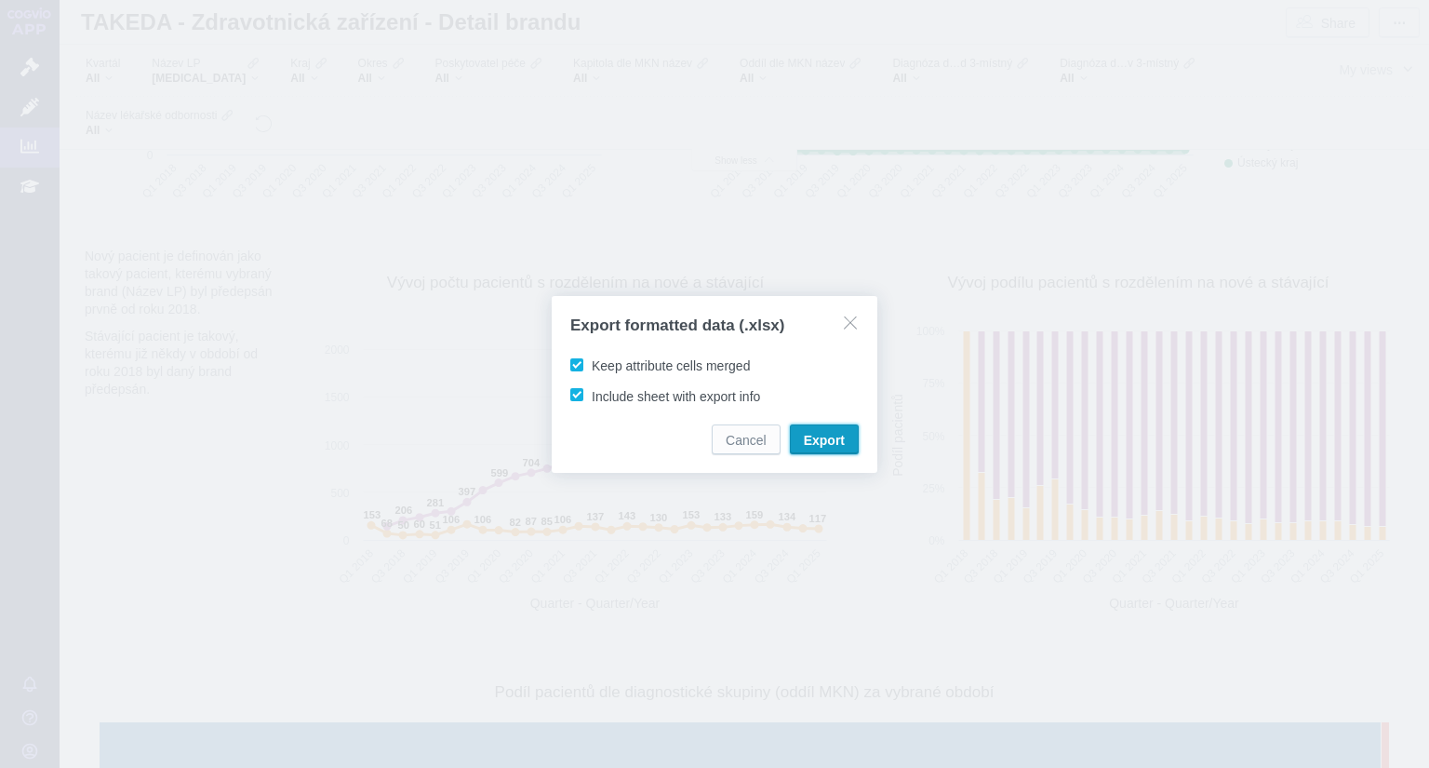
click at [831, 450] on button "Export" at bounding box center [824, 439] width 69 height 30
